Goal: Information Seeking & Learning: Learn about a topic

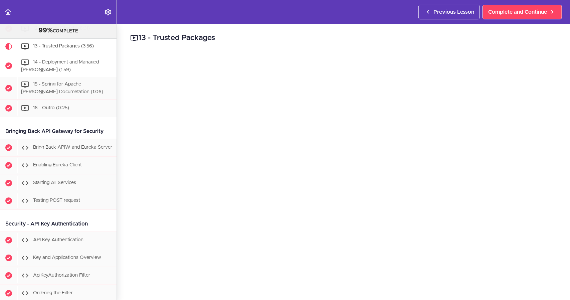
scroll to position [3427, 0]
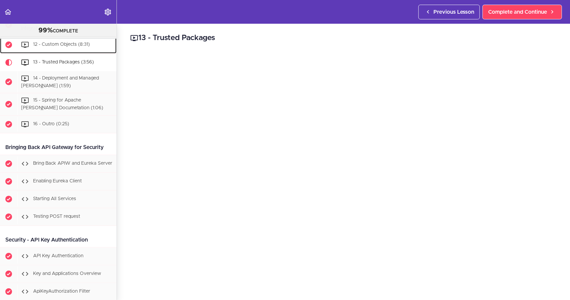
click at [86, 47] on span "12 - Custom Objects (8:31)" at bounding box center [61, 44] width 57 height 5
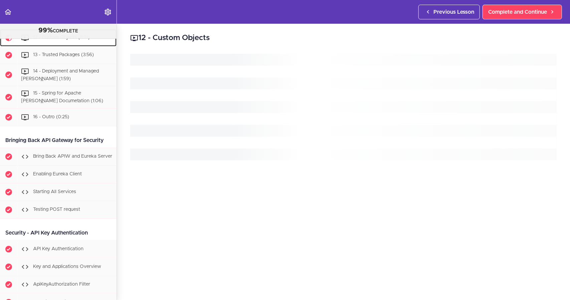
scroll to position [3434, 0]
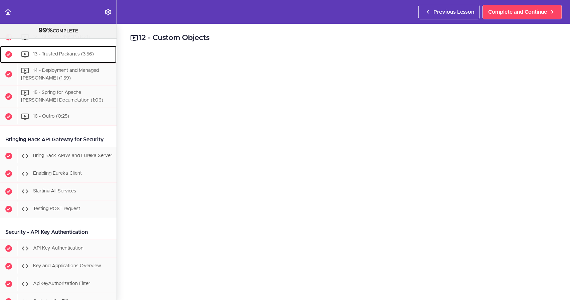
click at [81, 62] on div "13 - Trusted Packages (3:56)" at bounding box center [66, 54] width 99 height 15
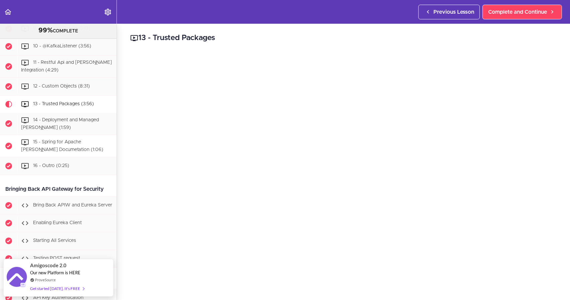
scroll to position [3351, 0]
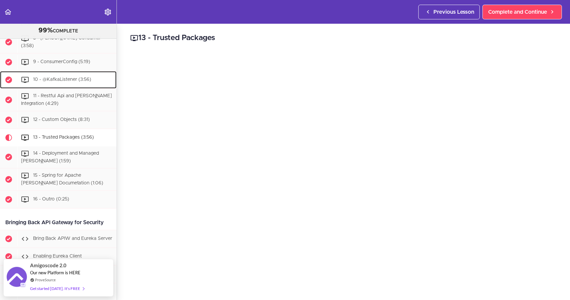
click at [75, 82] on span "10 - @KafkaListener (3:56)" at bounding box center [62, 79] width 58 height 5
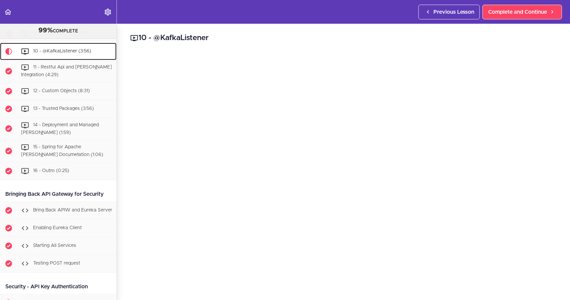
scroll to position [3394, 0]
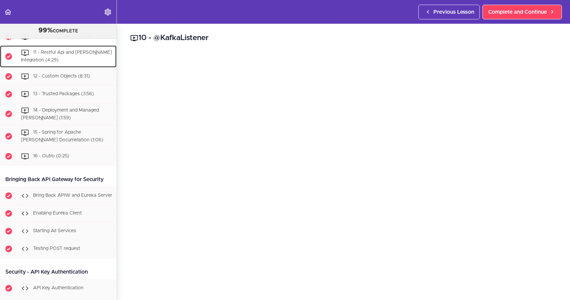
click at [81, 67] on div "11 - Restful Api and [PERSON_NAME] Integration (4:29)" at bounding box center [66, 56] width 99 height 22
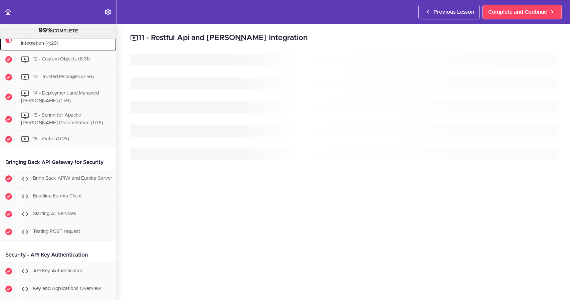
scroll to position [3412, 0]
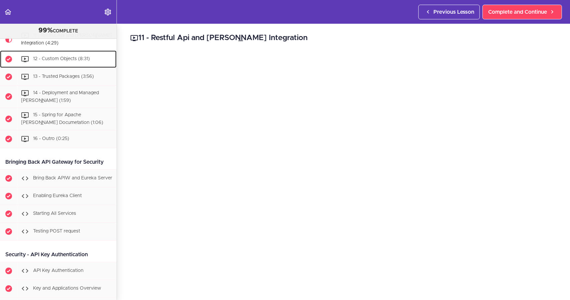
click at [84, 61] on span "12 - Custom Objects (8:31)" at bounding box center [61, 58] width 57 height 5
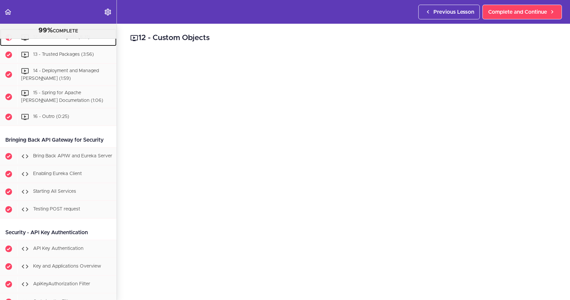
scroll to position [3434, 0]
click at [75, 56] on span "13 - Trusted Packages (3:56)" at bounding box center [63, 54] width 61 height 5
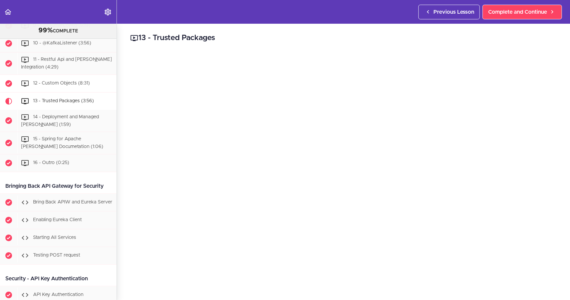
scroll to position [3385, 0]
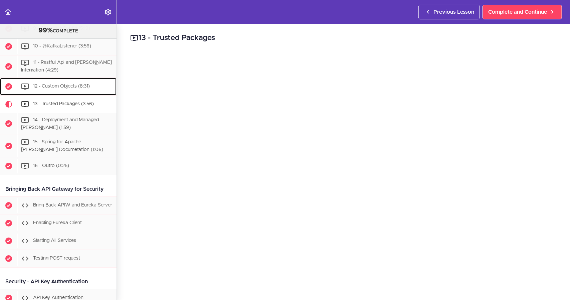
click at [67, 88] on span "12 - Custom Objects (8:31)" at bounding box center [61, 86] width 57 height 5
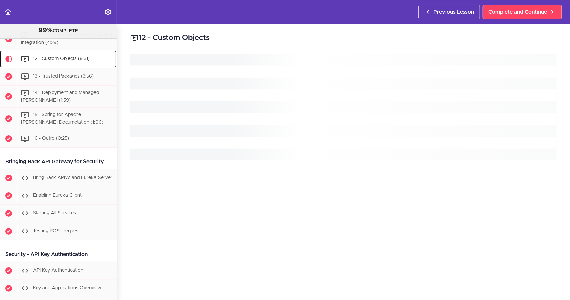
scroll to position [3434, 0]
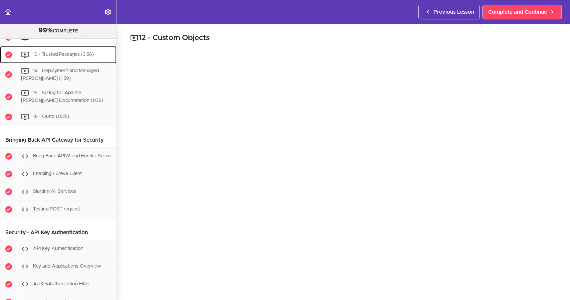
click at [63, 57] on span "13 - Trusted Packages (3:56)" at bounding box center [63, 54] width 61 height 5
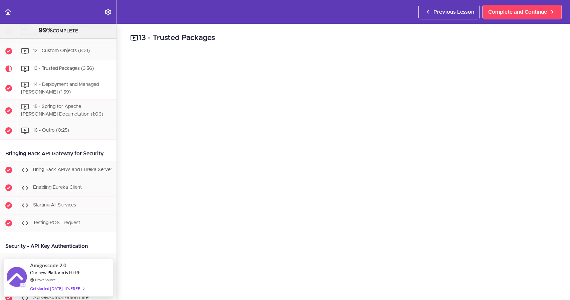
scroll to position [3418, 0]
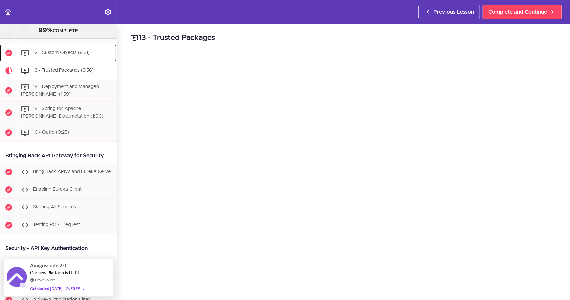
click at [69, 55] on span "12 - Custom Objects (8:31)" at bounding box center [61, 52] width 57 height 5
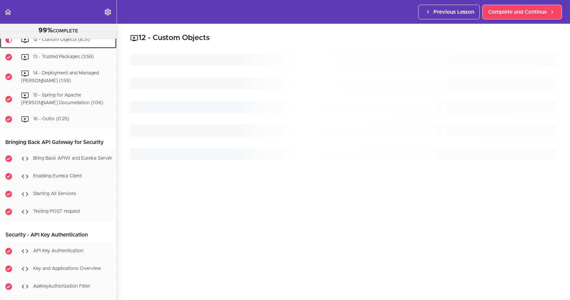
scroll to position [3434, 0]
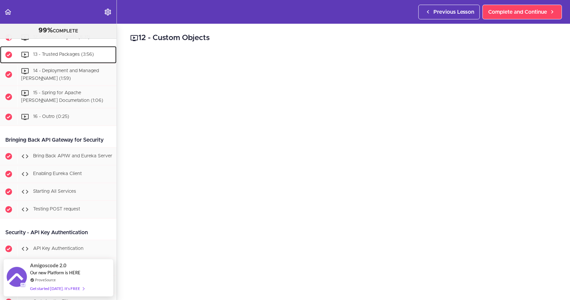
click at [79, 62] on div "13 - Trusted Packages (3:56)" at bounding box center [66, 54] width 99 height 15
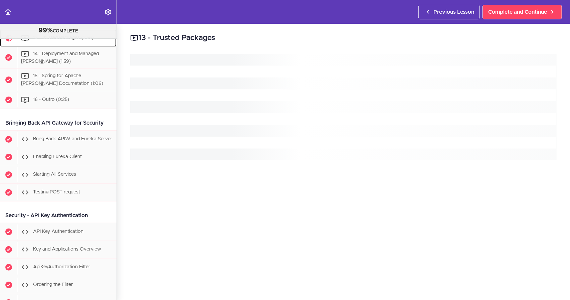
scroll to position [3452, 0]
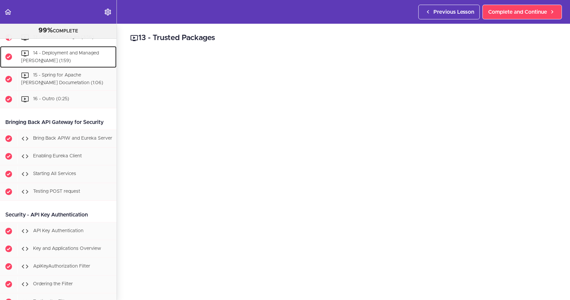
click at [82, 63] on span "14 - Deployment and Managed [PERSON_NAME] (1:59)" at bounding box center [60, 57] width 78 height 12
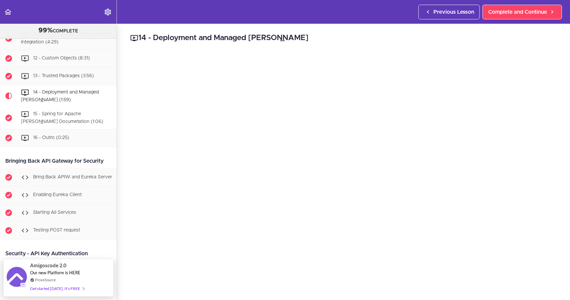
scroll to position [3402, 0]
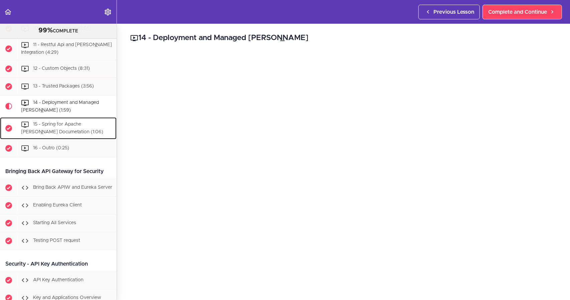
click at [86, 139] on div "15 - Spring for Apache [PERSON_NAME] Documetation (1:06)" at bounding box center [66, 128] width 99 height 22
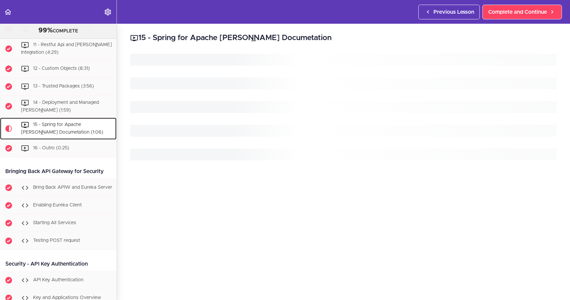
scroll to position [3491, 0]
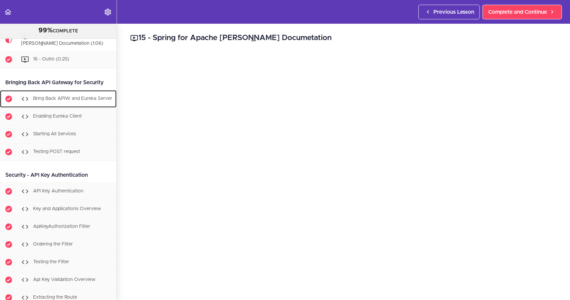
click at [87, 106] on div "Bring Back APIW and Eureka Server" at bounding box center [66, 98] width 99 height 15
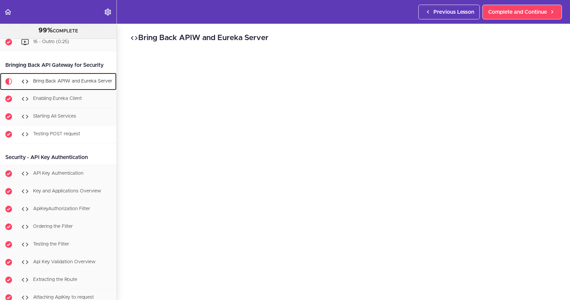
scroll to position [3486, 0]
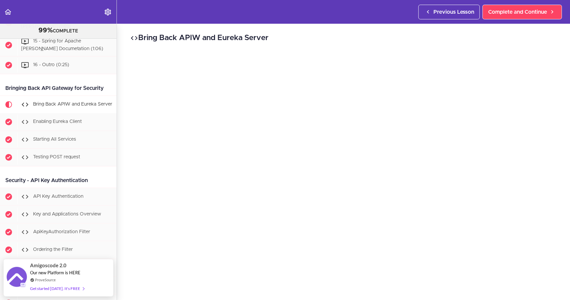
drag, startPoint x: 231, startPoint y: 34, endPoint x: 285, endPoint y: 53, distance: 57.6
click at [268, 36] on h2 "Bring Back APIW and Eureka Server" at bounding box center [343, 37] width 426 height 11
click at [73, 124] on span "Enabling Eureka Client" at bounding box center [57, 121] width 49 height 5
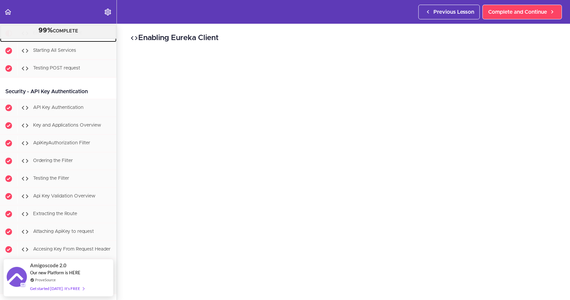
scroll to position [3541, 0]
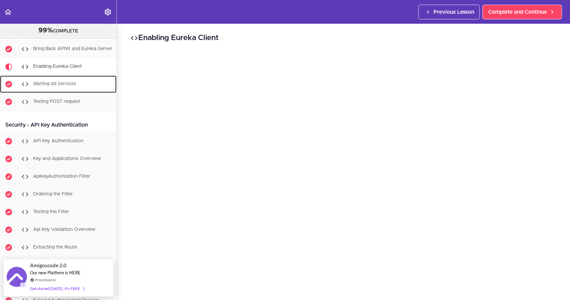
click at [48, 86] on span "Starting All Services" at bounding box center [54, 83] width 43 height 5
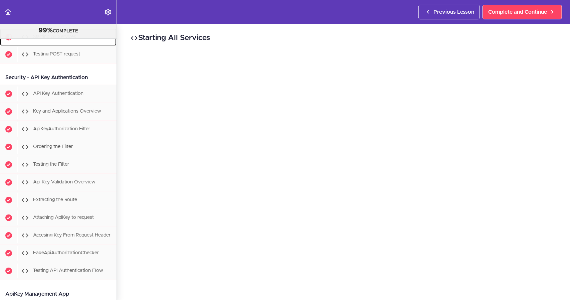
scroll to position [3592, 0]
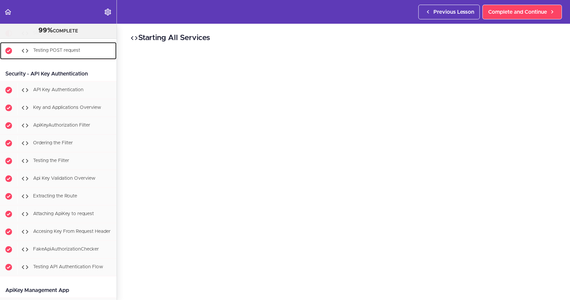
click at [55, 58] on div "Testing POST request" at bounding box center [66, 50] width 99 height 15
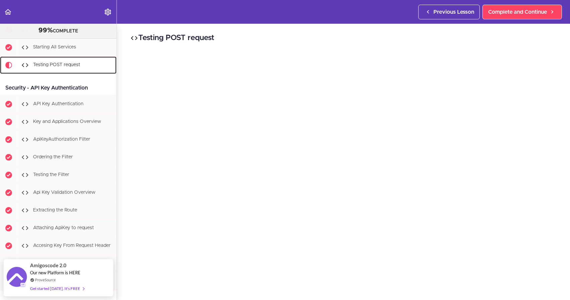
scroll to position [3576, 0]
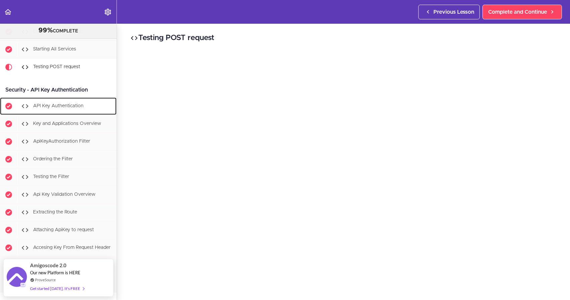
click at [55, 115] on link "API Key Authentication" at bounding box center [58, 105] width 116 height 17
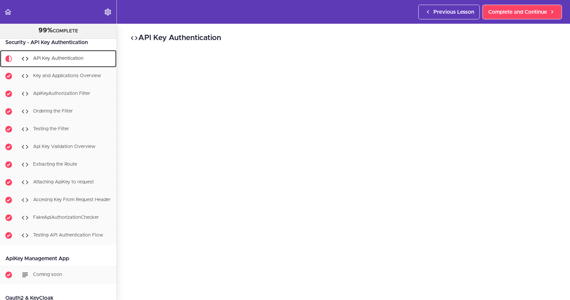
scroll to position [3649, 0]
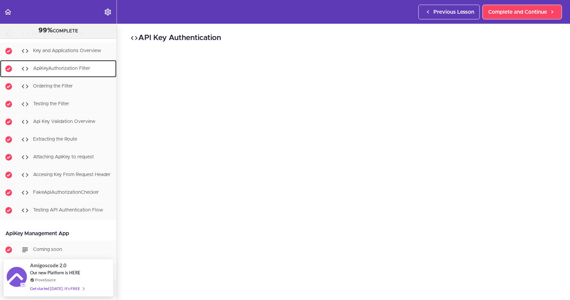
click at [58, 76] on div "ApiKeyAuthorization Filter" at bounding box center [66, 68] width 99 height 15
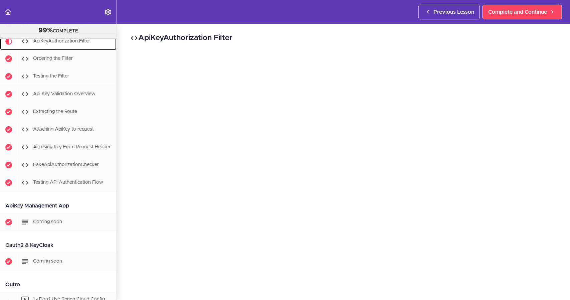
scroll to position [3684, 0]
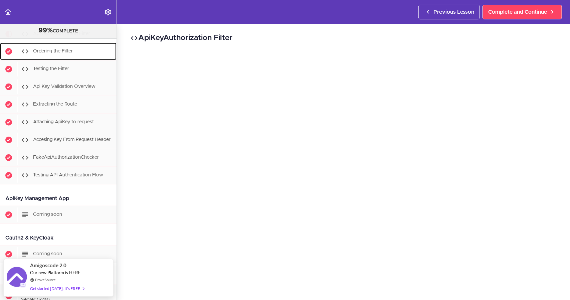
click at [59, 59] on div "Ordering the Filter" at bounding box center [66, 51] width 99 height 15
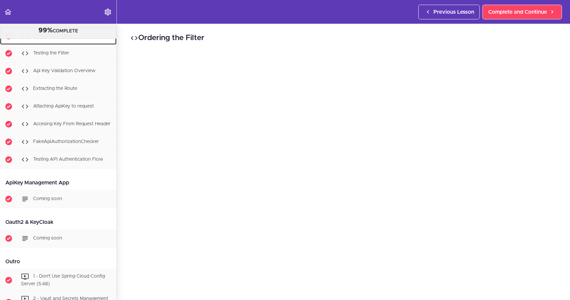
scroll to position [3702, 0]
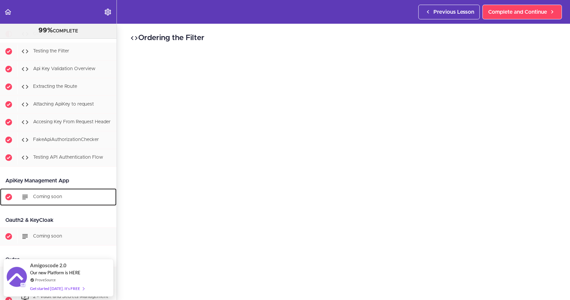
click at [64, 204] on div "Coming soon" at bounding box center [66, 197] width 99 height 15
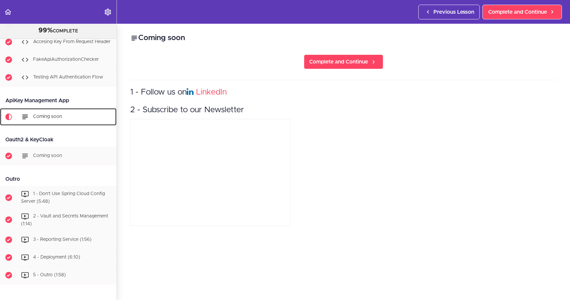
scroll to position [3781, 0]
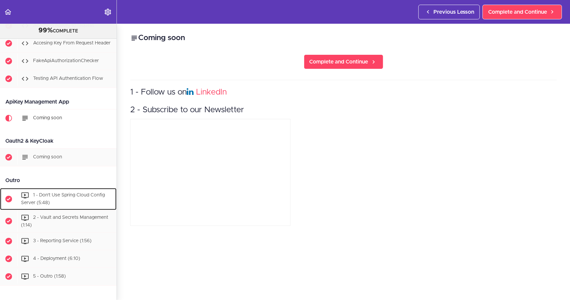
click at [65, 210] on div "1 - Don't Use Spring Cloud Config Server (5:48)" at bounding box center [66, 199] width 99 height 22
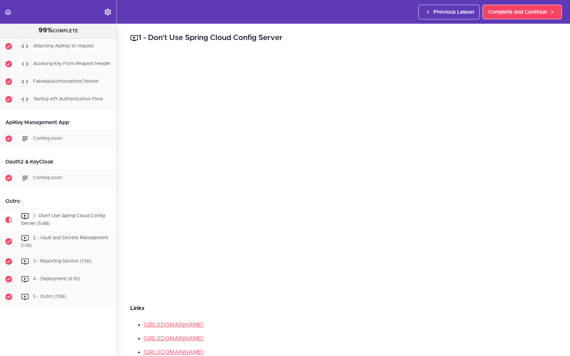
scroll to position [3848, 0]
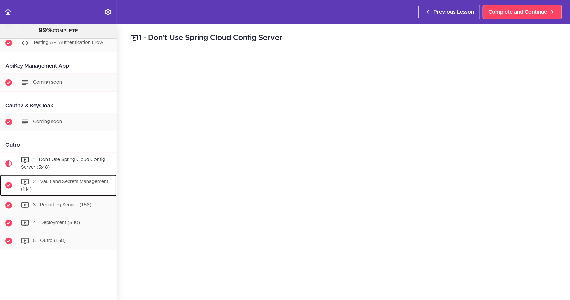
click at [49, 179] on span "2 - Vault and Secrets Management (1:14)" at bounding box center [64, 185] width 87 height 12
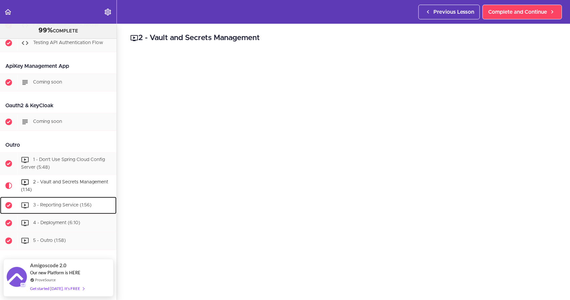
click at [82, 203] on span "3 - Reporting Service (1:56)" at bounding box center [62, 205] width 58 height 5
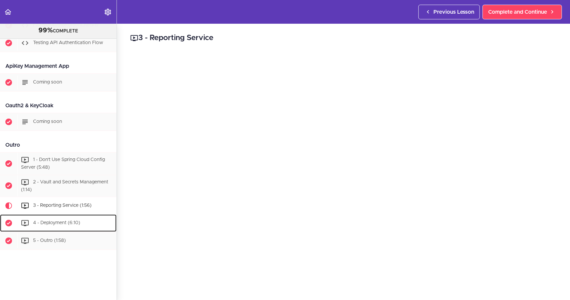
click at [76, 221] on span "4 - Deployment (6:10)" at bounding box center [56, 223] width 47 height 5
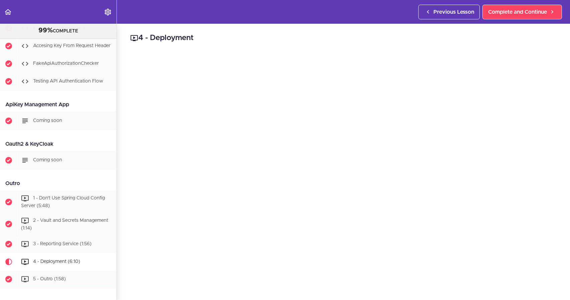
scroll to position [3844, 0]
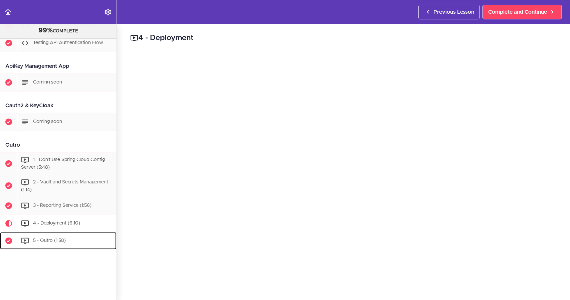
click at [49, 238] on span "5 - Outro (1:58)" at bounding box center [49, 240] width 33 height 5
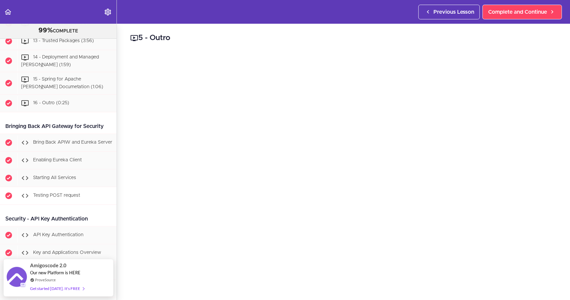
scroll to position [3447, 0]
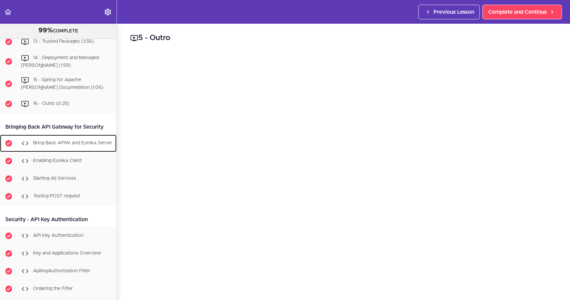
click at [65, 151] on div "Bring Back APIW and Eureka Server" at bounding box center [66, 143] width 99 height 15
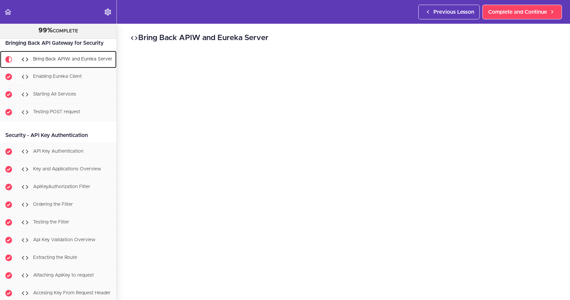
scroll to position [3553, 0]
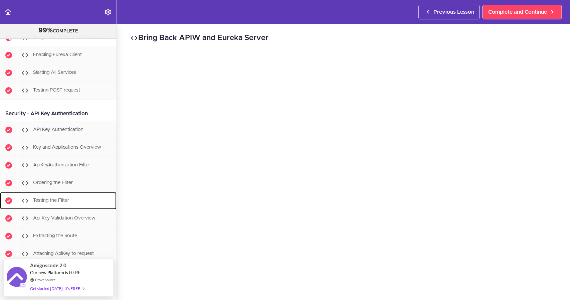
click at [65, 203] on span "Testing the Filter" at bounding box center [51, 200] width 36 height 5
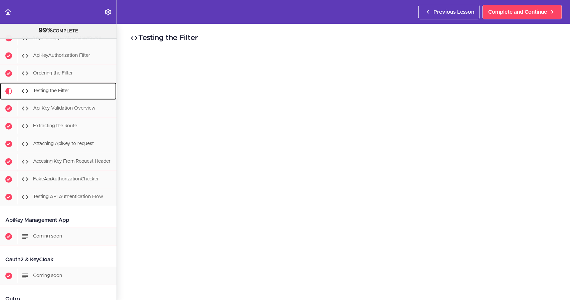
scroll to position [3719, 0]
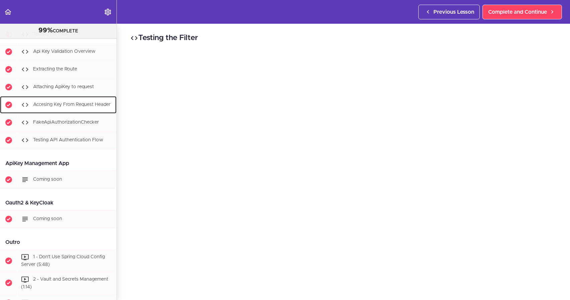
click at [58, 107] on span "Accesing Key From Request Header" at bounding box center [71, 104] width 77 height 5
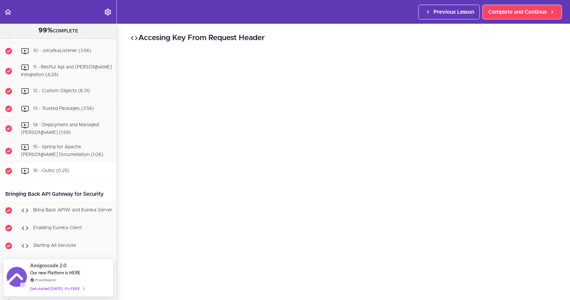
scroll to position [3356, 0]
